Goal: Task Accomplishment & Management: Manage account settings

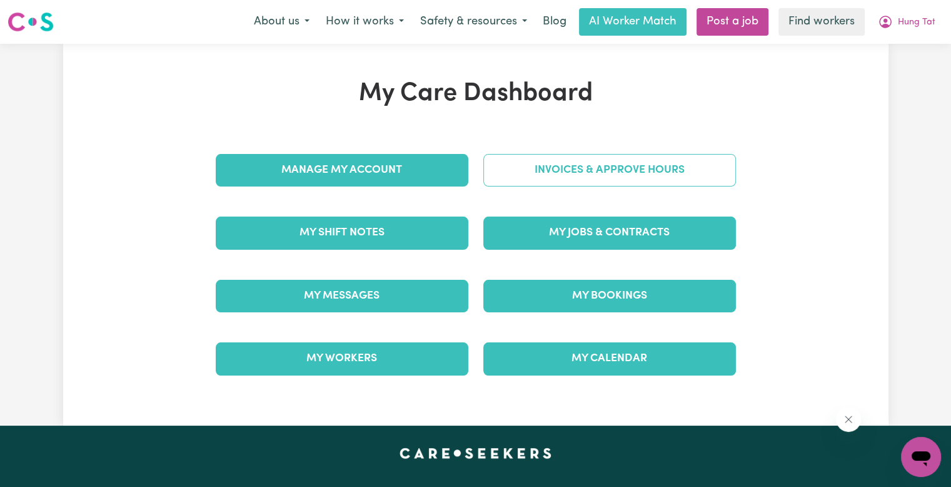
click at [644, 183] on link "Invoices & Approve Hours" at bounding box center [609, 170] width 253 height 33
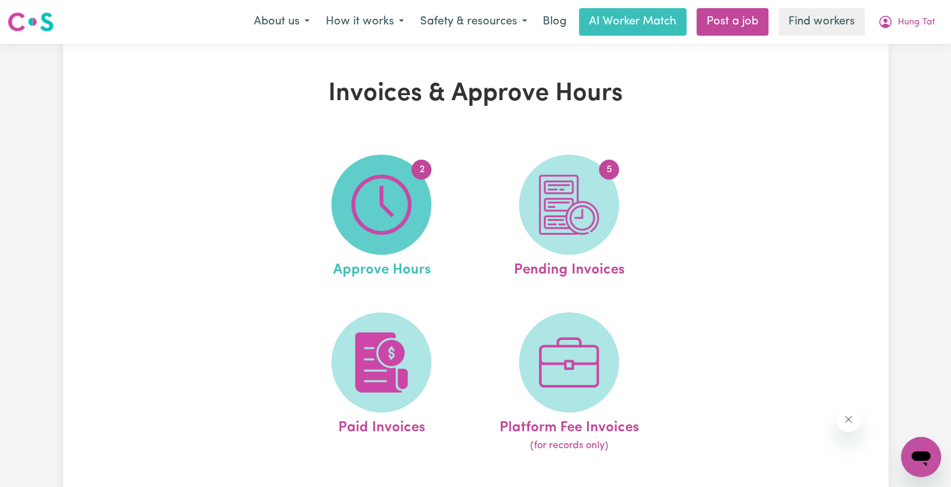
click at [395, 198] on img at bounding box center [381, 204] width 60 height 60
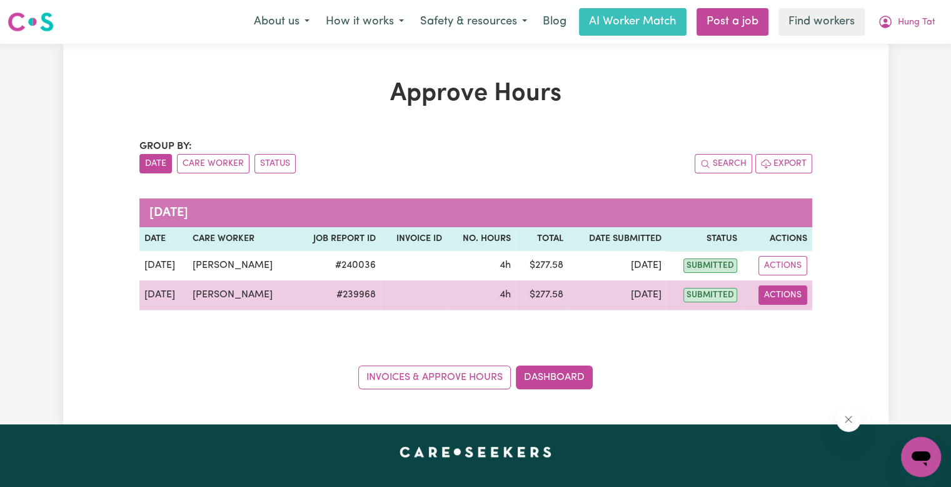
click at [782, 303] on button "Actions" at bounding box center [783, 294] width 49 height 19
click at [787, 318] on link "View Job Report" at bounding box center [813, 323] width 107 height 25
select select "pm"
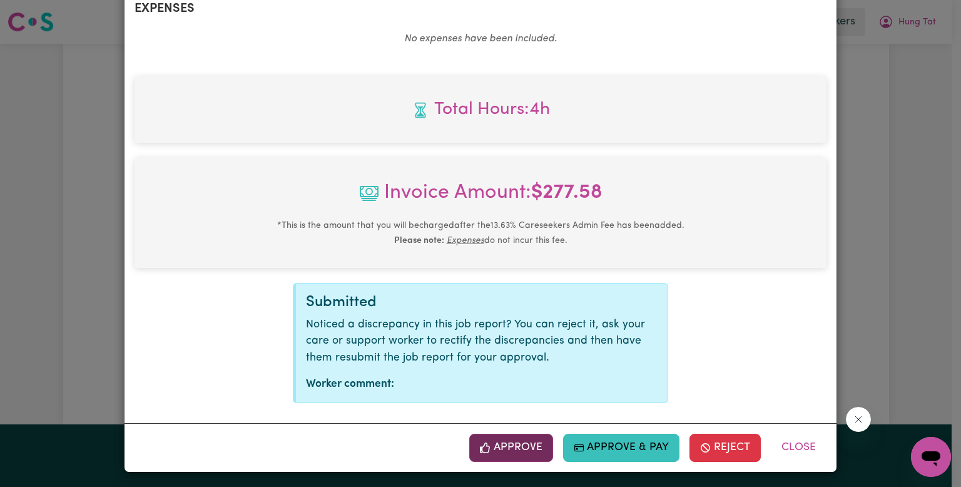
scroll to position [494, 0]
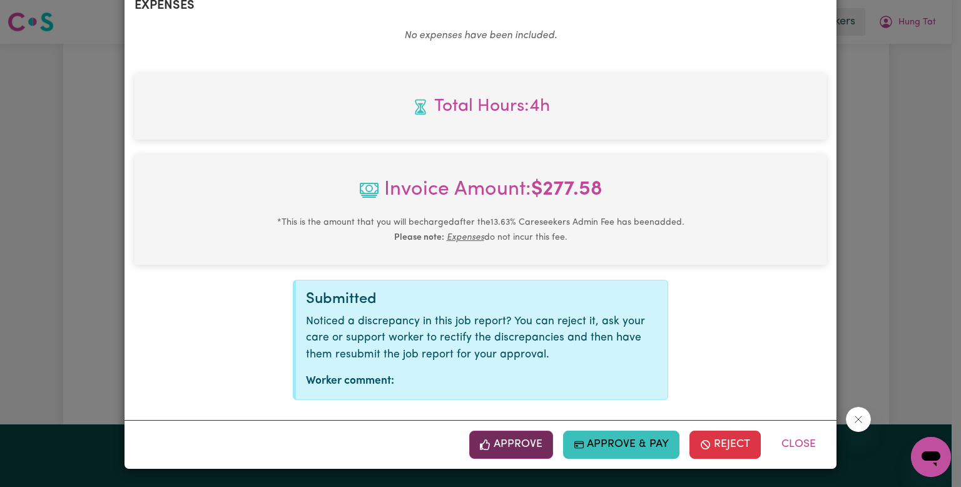
click at [480, 452] on span "button" at bounding box center [485, 444] width 11 height 16
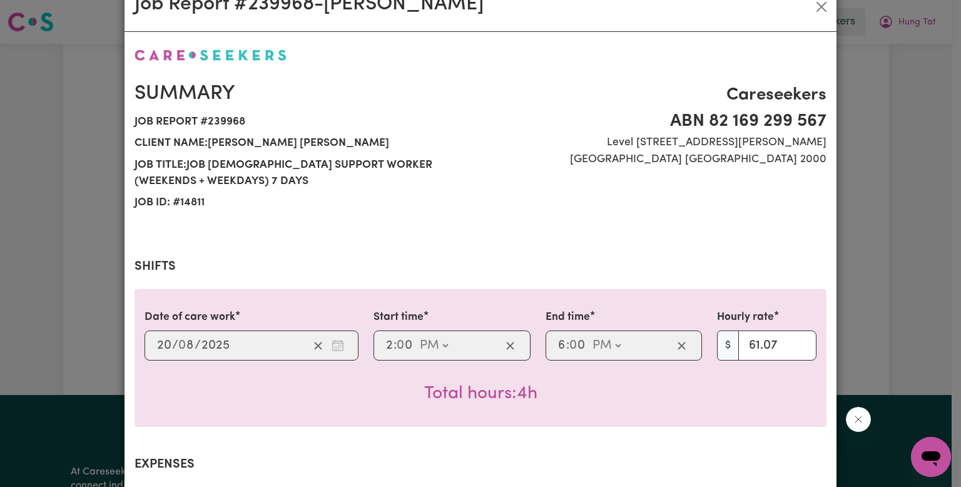
scroll to position [0, 0]
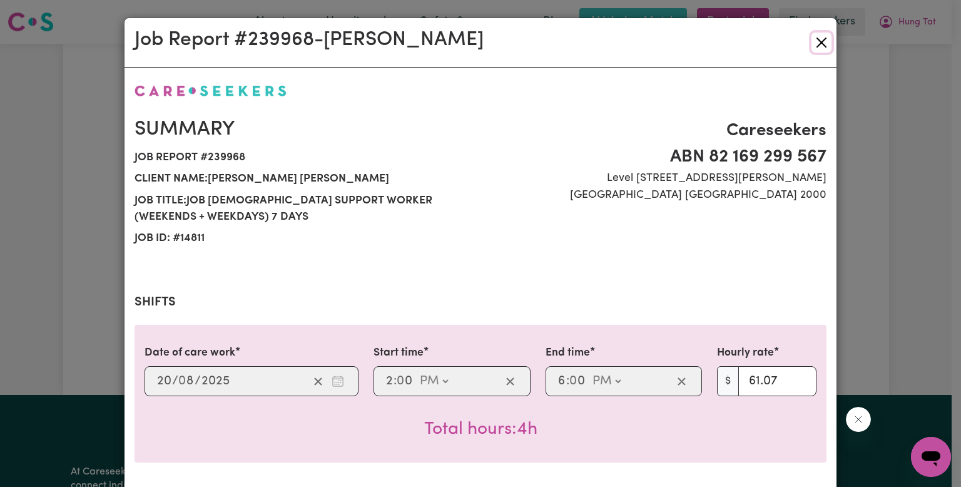
click at [817, 43] on button "Close" at bounding box center [821, 43] width 20 height 20
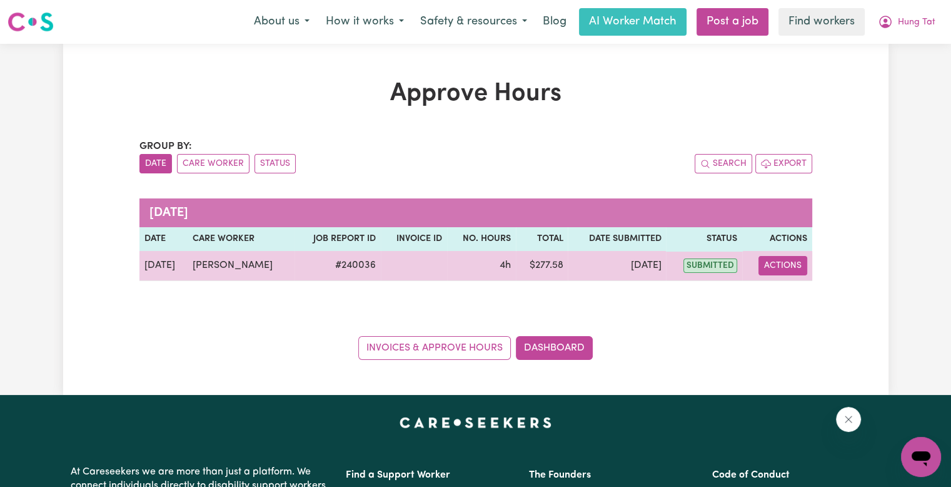
click at [780, 261] on button "Actions" at bounding box center [783, 265] width 49 height 19
click at [782, 286] on link "View Job Report" at bounding box center [813, 293] width 107 height 25
select select "pm"
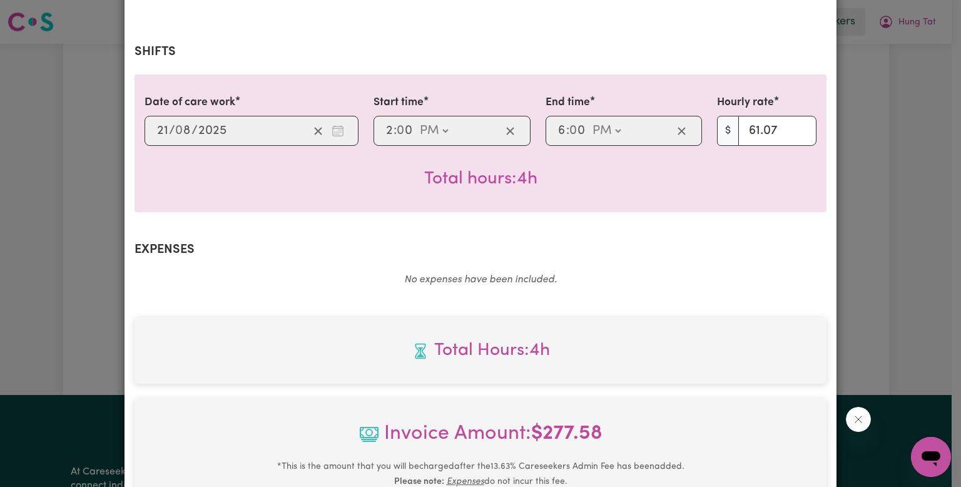
scroll to position [494, 0]
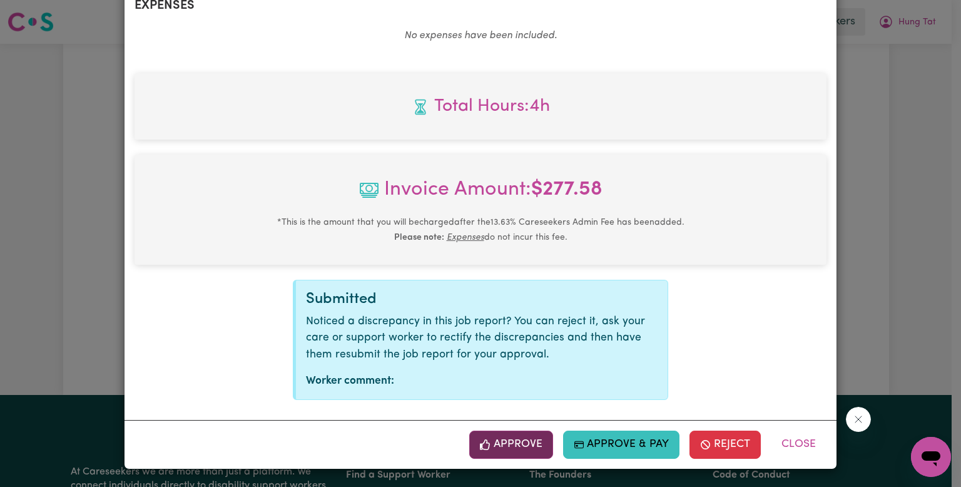
click at [520, 448] on button "Approve" at bounding box center [511, 444] width 84 height 28
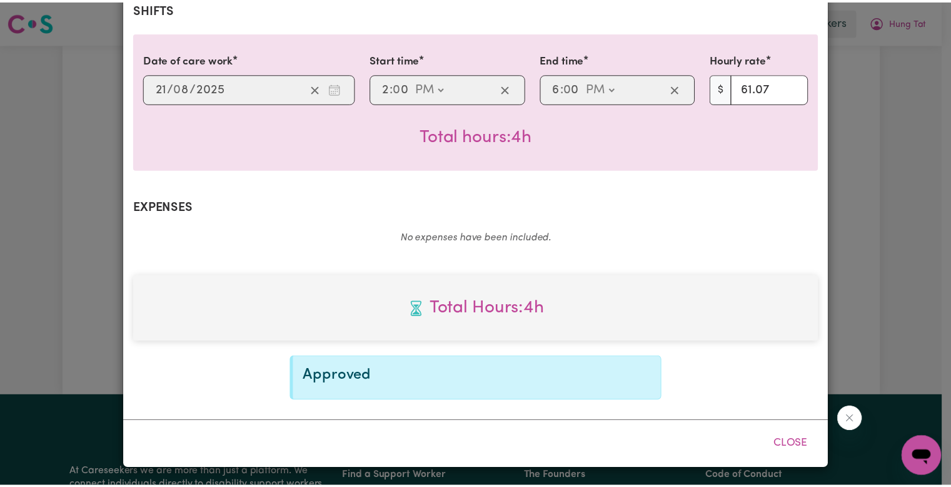
scroll to position [292, 0]
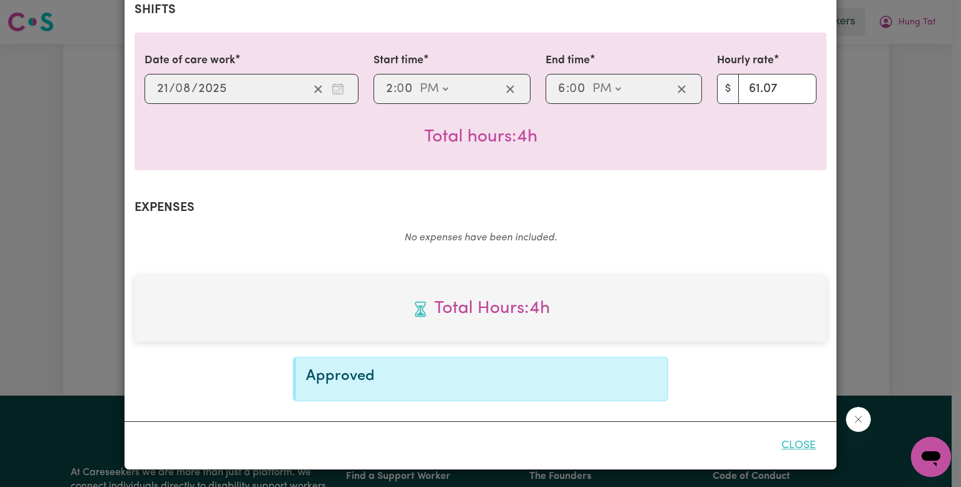
drag, startPoint x: 804, startPoint y: 451, endPoint x: 792, endPoint y: 445, distance: 13.1
click at [804, 449] on button "Close" at bounding box center [798, 445] width 56 height 28
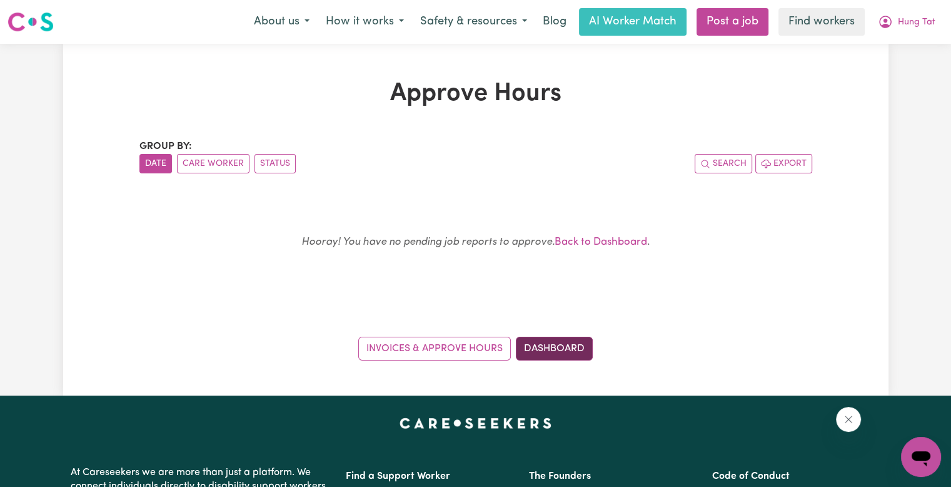
click at [565, 338] on link "Dashboard" at bounding box center [554, 348] width 77 height 24
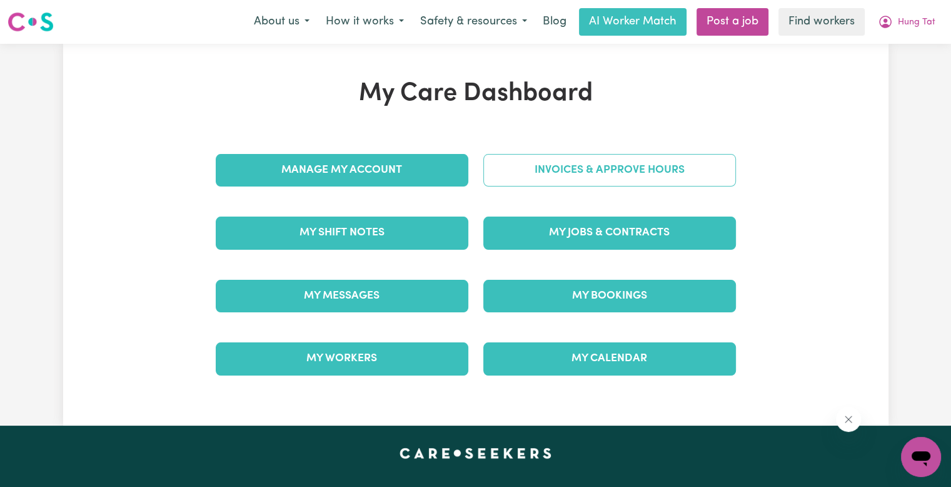
click at [560, 173] on link "Invoices & Approve Hours" at bounding box center [609, 170] width 253 height 33
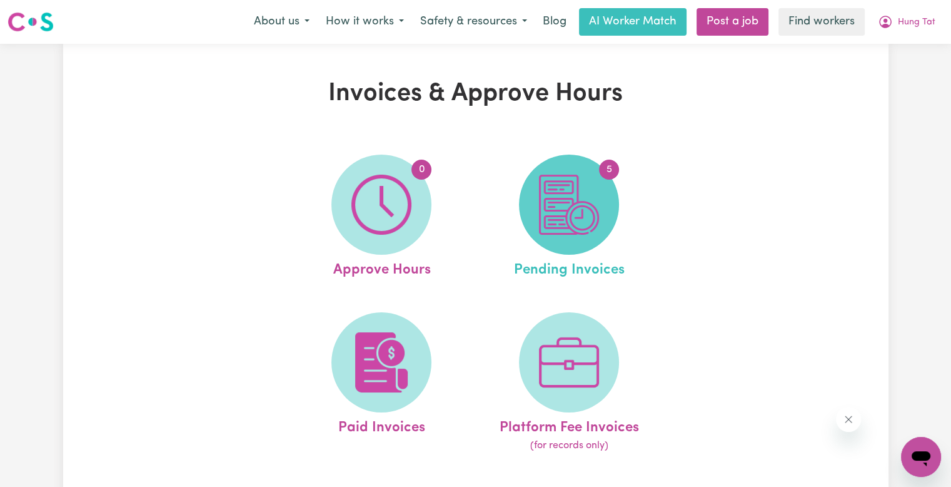
click at [558, 179] on img at bounding box center [569, 204] width 60 height 60
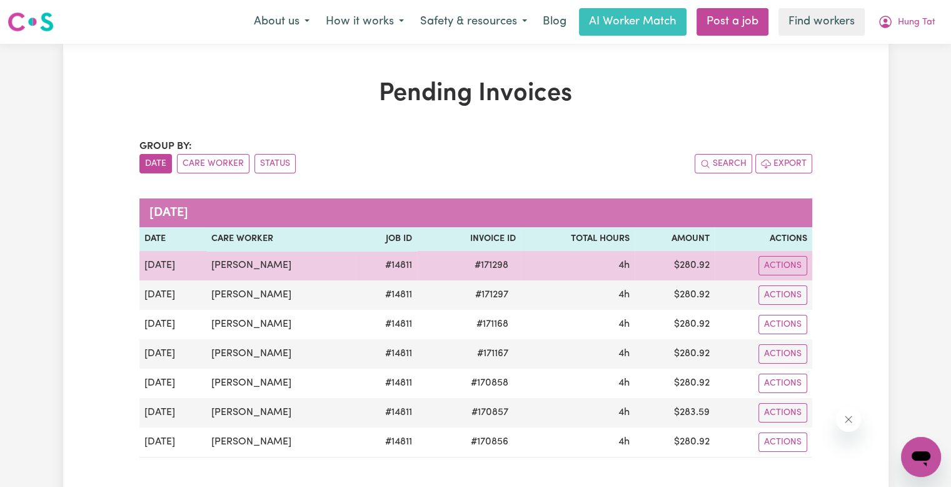
click at [487, 262] on span "# 171298" at bounding box center [491, 265] width 49 height 15
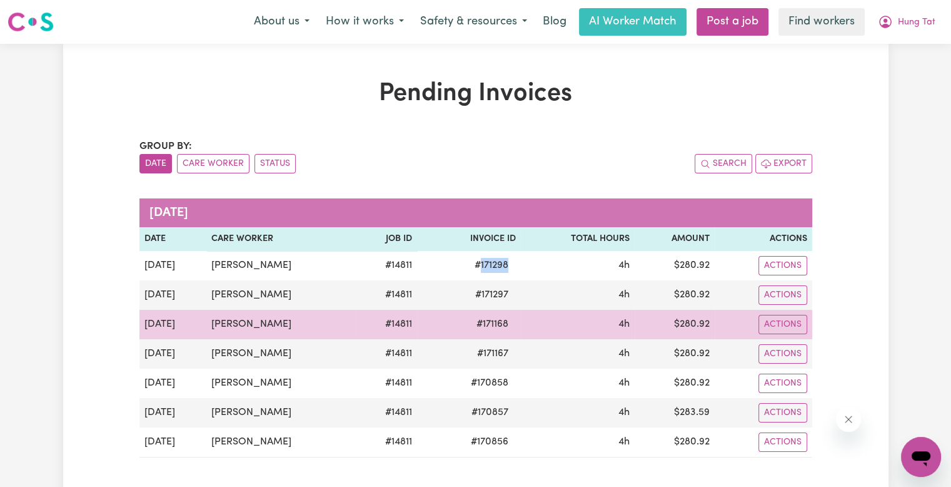
copy span "171298"
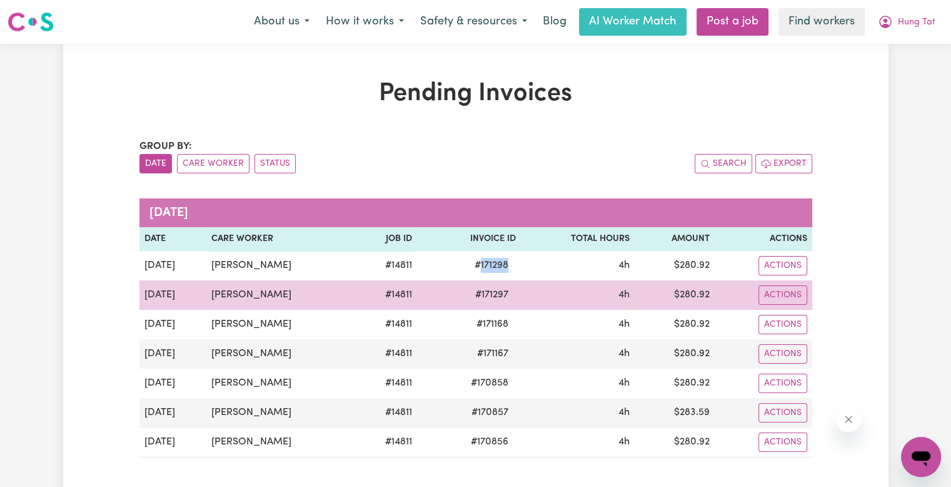
click at [483, 293] on span "# 171297" at bounding box center [492, 294] width 48 height 15
copy span "171297"
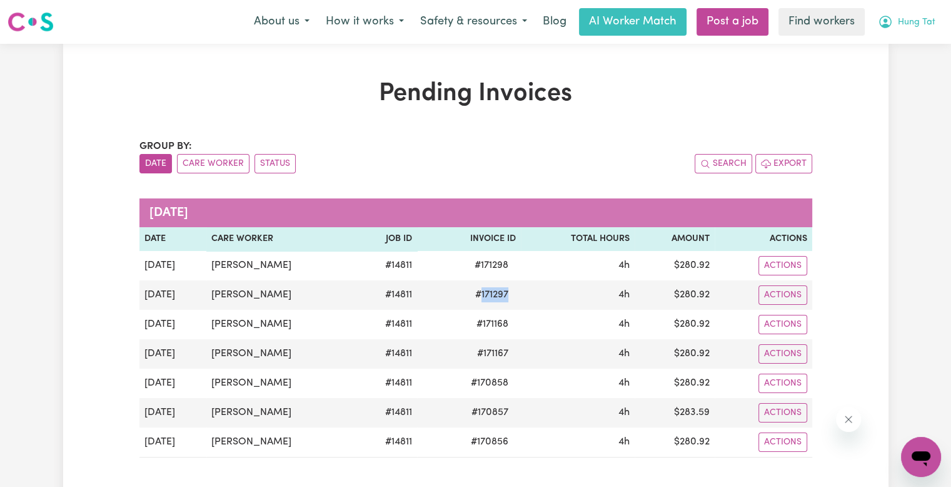
click at [903, 29] on button "Hung Tat" at bounding box center [907, 22] width 74 height 26
click at [904, 71] on link "Logout" at bounding box center [893, 72] width 99 height 24
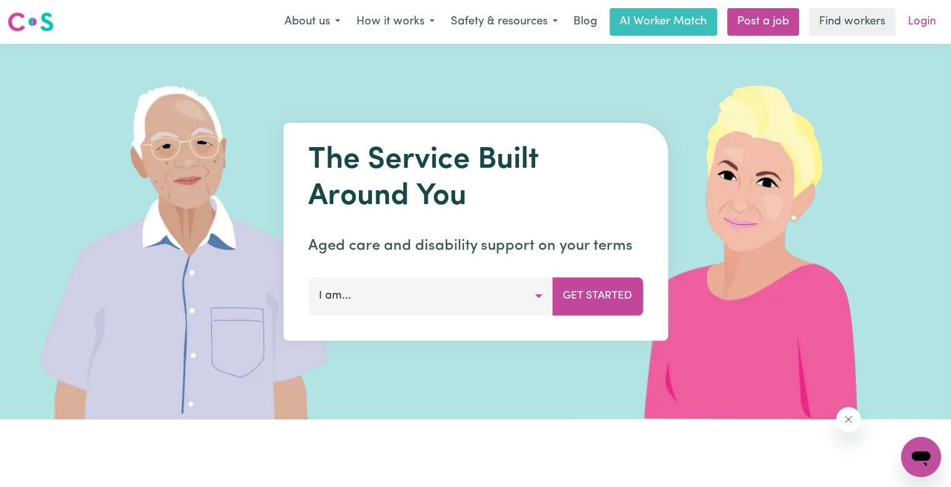
click at [916, 28] on link "Login" at bounding box center [921, 22] width 43 height 28
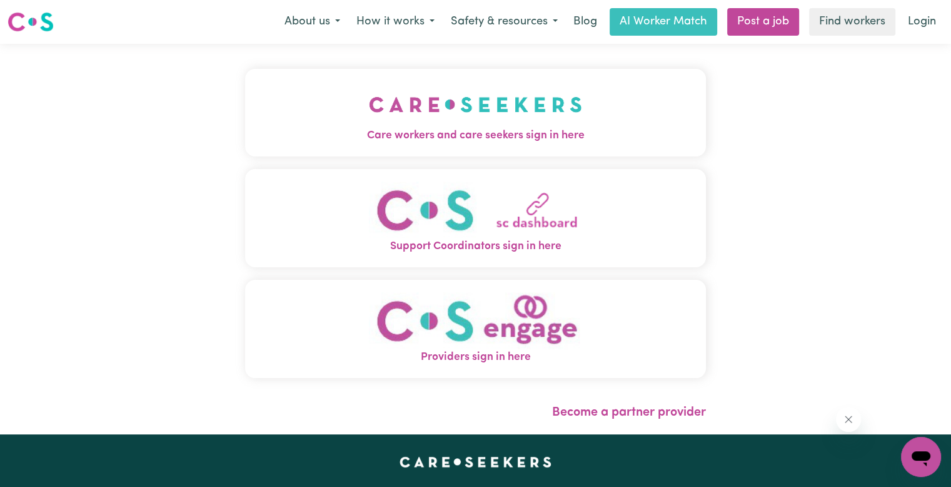
click at [450, 144] on button "Care workers and care seekers sign in here" at bounding box center [475, 113] width 461 height 88
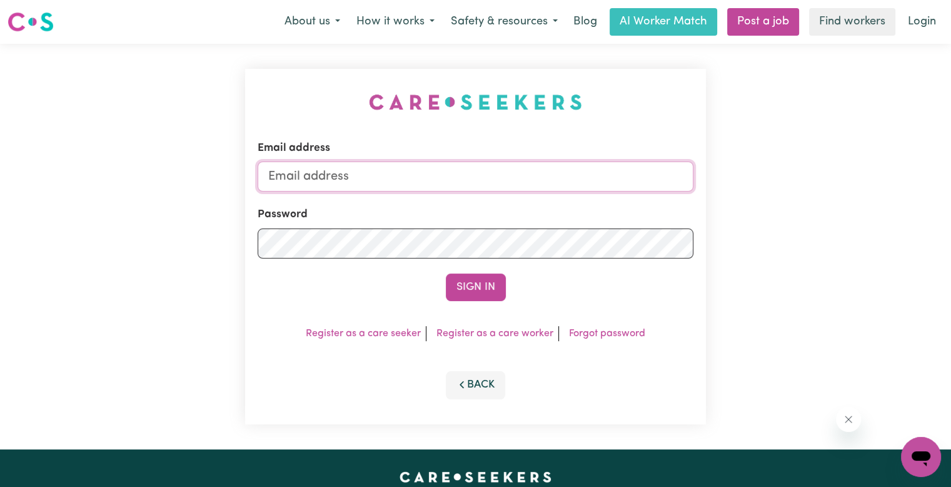
click at [333, 181] on input "Email address" at bounding box center [476, 176] width 436 height 30
type input "[EMAIL_ADDRESS][DOMAIN_NAME]"
click at [446, 273] on button "Sign In" at bounding box center [476, 287] width 60 height 28
